Goal: Find contact information: Find contact information

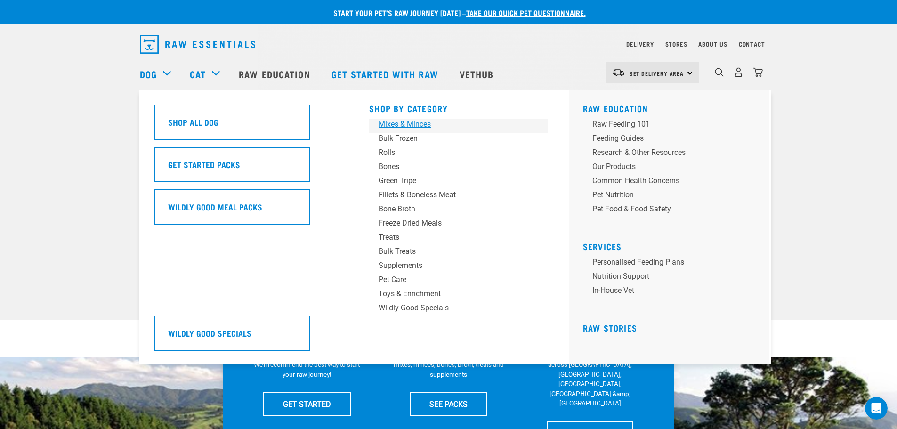
click at [392, 124] on div "Mixes & Minces" at bounding box center [452, 124] width 147 height 11
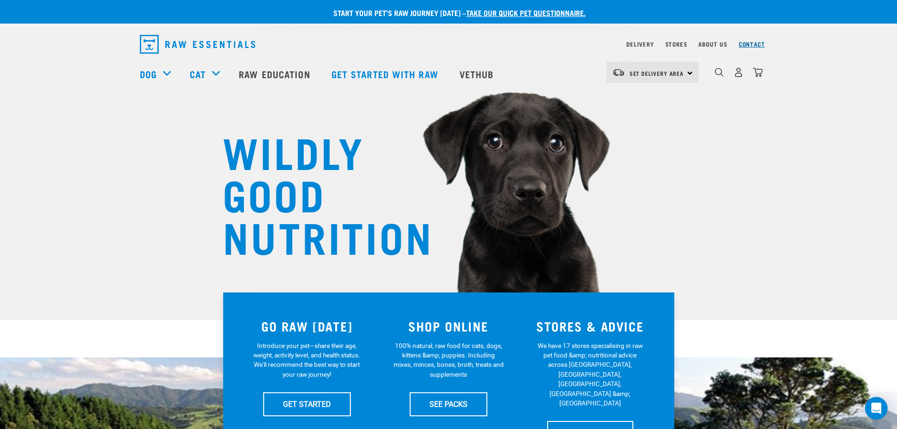
click at [746, 42] on link "Contact" at bounding box center [752, 43] width 26 height 3
